Goal: Information Seeking & Learning: Learn about a topic

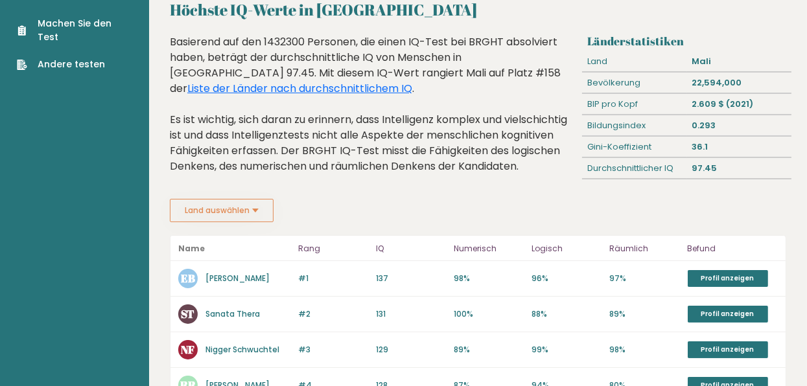
scroll to position [64, 0]
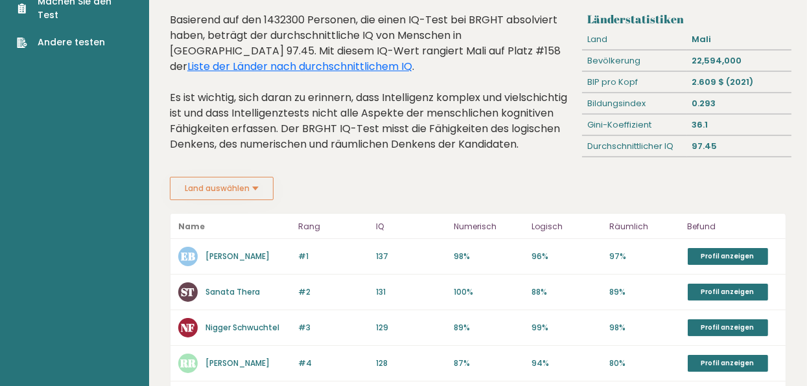
click at [259, 187] on button "Land auswählen" at bounding box center [222, 188] width 104 height 23
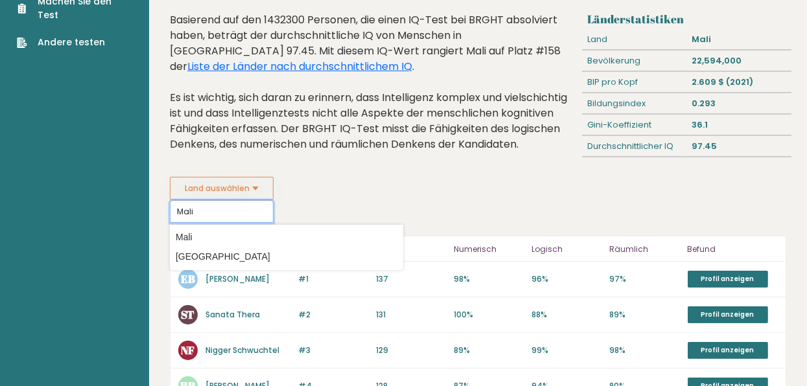
type input "Mali"
click at [383, 194] on fieldset "Land auswählen Mali Land [GEOGRAPHIC_DATA] [GEOGRAPHIC_DATA] [GEOGRAPHIC_DATA] …" at bounding box center [286, 200] width 233 height 46
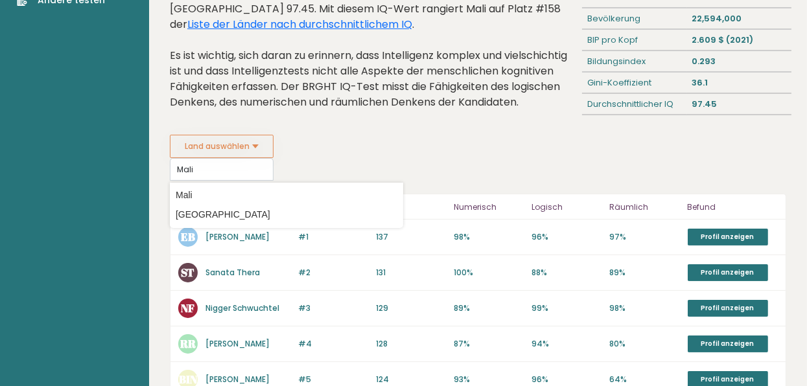
scroll to position [130, 0]
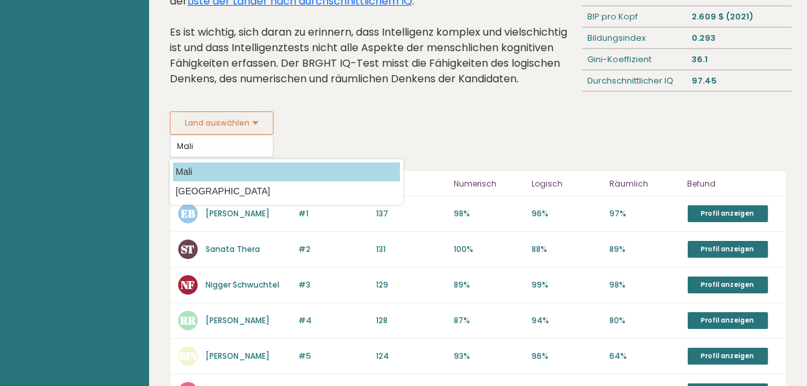
click at [184, 172] on option "Mali" at bounding box center [286, 172] width 227 height 19
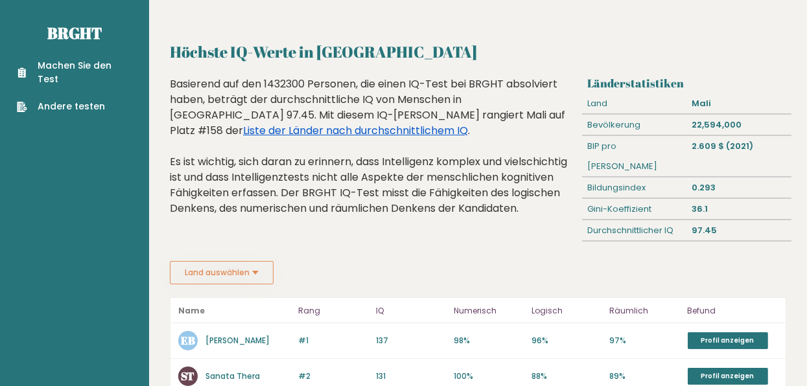
click at [456, 123] on link "Liste der Länder nach durchschnittlichem IQ" at bounding box center [355, 130] width 225 height 15
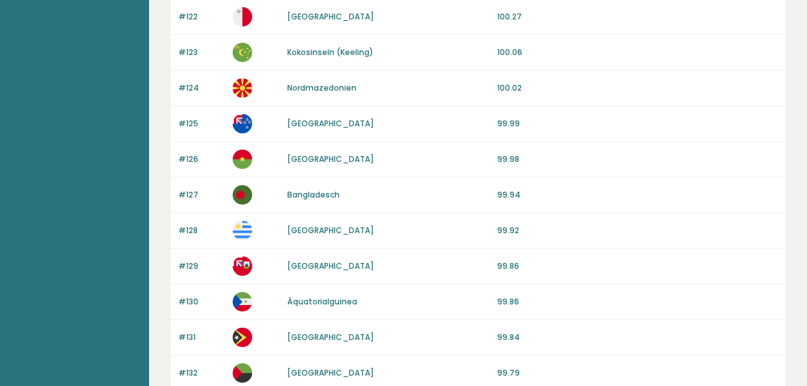
scroll to position [130, 0]
